Goal: Transaction & Acquisition: Purchase product/service

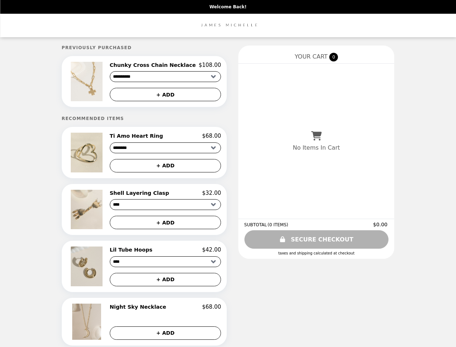
click at [99, 82] on img at bounding box center [87, 81] width 33 height 39
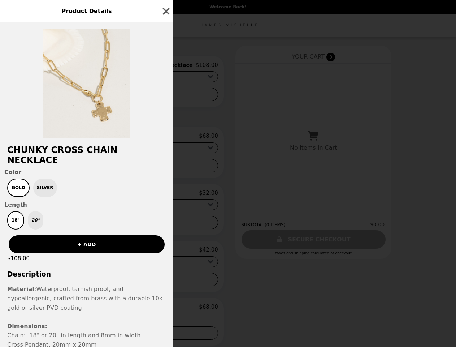
click at [165, 66] on div "Product Details Chunky Cross Chain Necklace Color Gold Silver Length 18" 20" + …" at bounding box center [228, 173] width 456 height 347
click at [165, 96] on div at bounding box center [86, 80] width 173 height 116
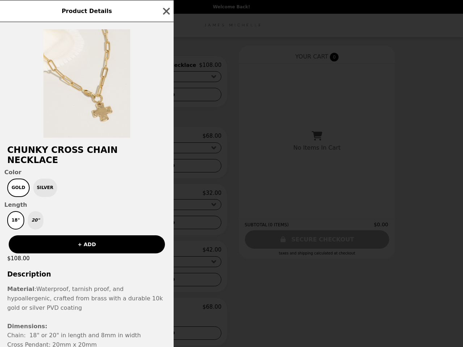
click at [99, 155] on h2 "Chunky Cross Chain Necklace" at bounding box center [86, 155] width 173 height 20
click at [165, 138] on div "Chunky Cross Chain Necklace Color Gold Silver Length 18" 20" + ADD $108.00 Desc…" at bounding box center [86, 184] width 173 height 325
click at [165, 168] on div "Product Details Chunky Cross Chain Necklace Color Gold Silver Length 18" 20" + …" at bounding box center [231, 173] width 463 height 347
click at [99, 212] on div "18" 20"" at bounding box center [86, 220] width 165 height 18
click at [165, 196] on h2 "Shell Layering Clasp" at bounding box center [141, 193] width 62 height 7
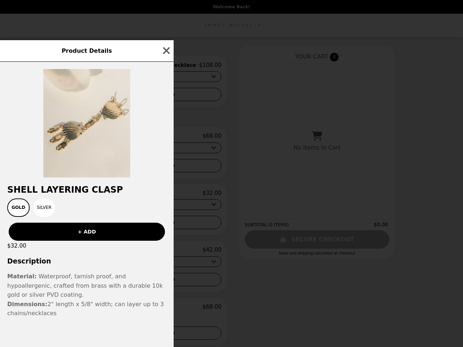
click at [165, 225] on div "Product Details Shell Layering Clasp Gold Silver + ADD $32.00 Description Mater…" at bounding box center [231, 173] width 463 height 347
click at [99, 270] on div "Shell Layering Clasp Gold Silver + ADD $32.00 Description Material: Waterproof,…" at bounding box center [86, 204] width 173 height 285
